Goal: Navigation & Orientation: Find specific page/section

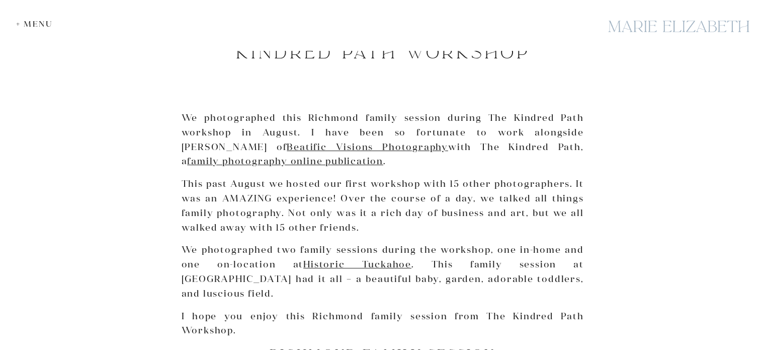
scroll to position [106, 0]
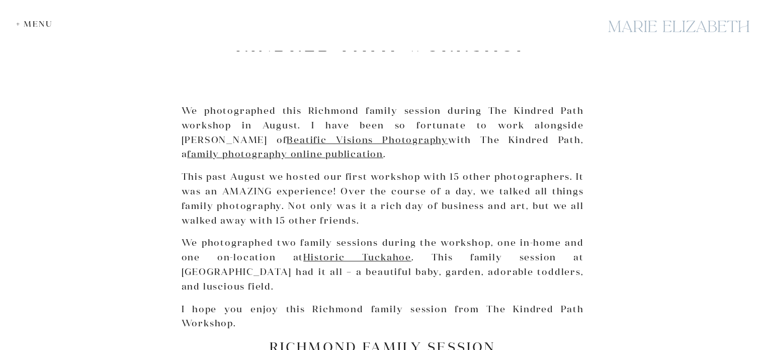
click at [646, 28] on div at bounding box center [678, 26] width 151 height 37
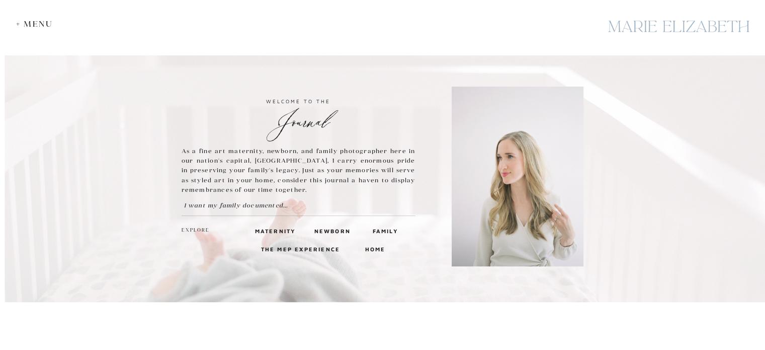
click at [382, 229] on h3 "Family" at bounding box center [385, 230] width 24 height 9
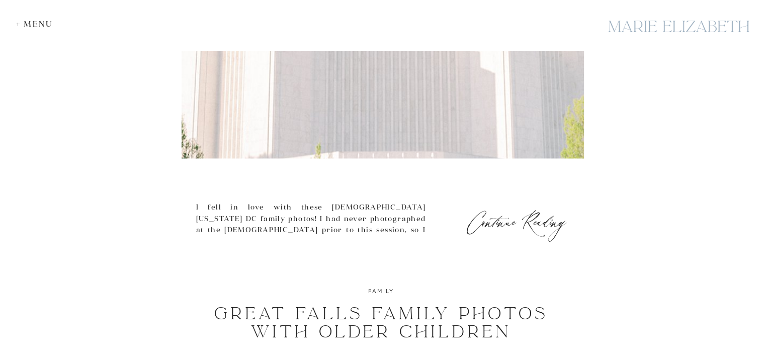
scroll to position [2252, 0]
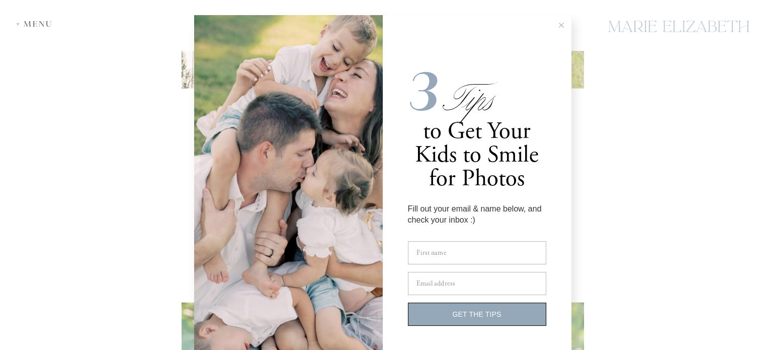
click at [28, 28] on body "+ Menu home Family Newborn maternity explore As a fine art maternity, newborn, …" at bounding box center [382, 161] width 765 height 4826
click at [559, 24] on line at bounding box center [561, 25] width 5 height 5
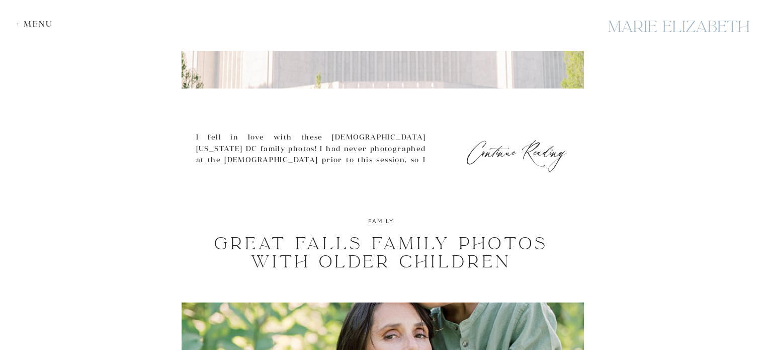
click at [30, 24] on div "+ Menu" at bounding box center [37, 24] width 42 height 10
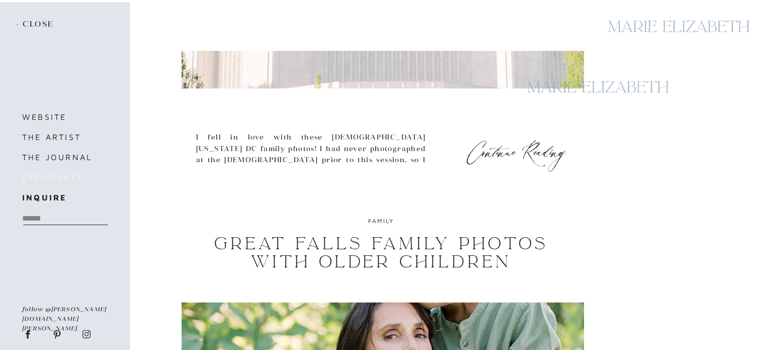
click at [45, 173] on h3 "experience" at bounding box center [70, 177] width 97 height 14
